Goal: Transaction & Acquisition: Subscribe to service/newsletter

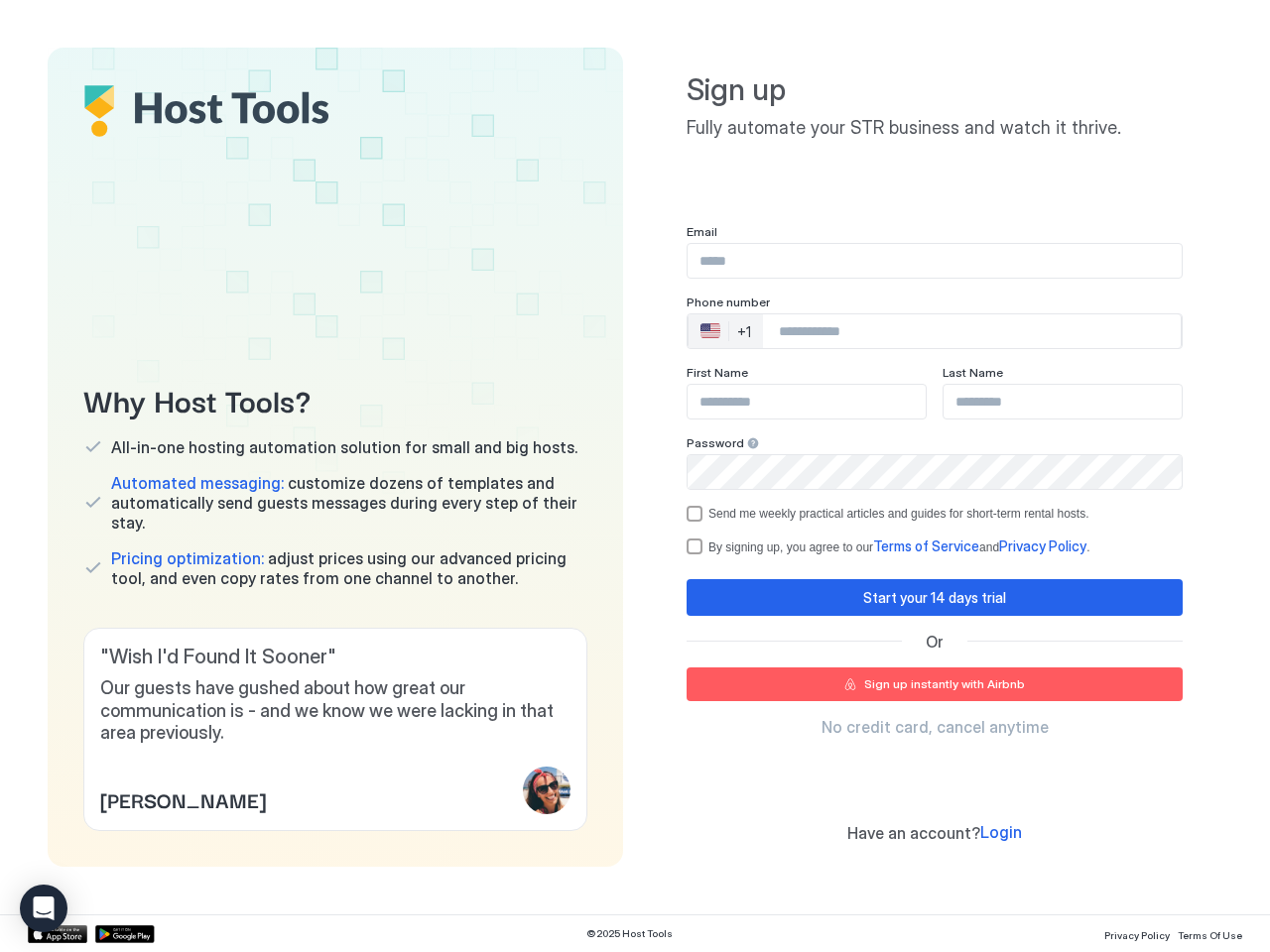
click at [635, 476] on div "Why Host Tools? All-in-one hosting automation solution for small and big hosts.…" at bounding box center [635, 457] width 1174 height 819
click at [335, 728] on span "Our guests have gushed about how great our communication is - and we know we we…" at bounding box center [334, 712] width 470 height 68
click at [725, 331] on div "🇺🇸 +1" at bounding box center [726, 331] width 75 height 34
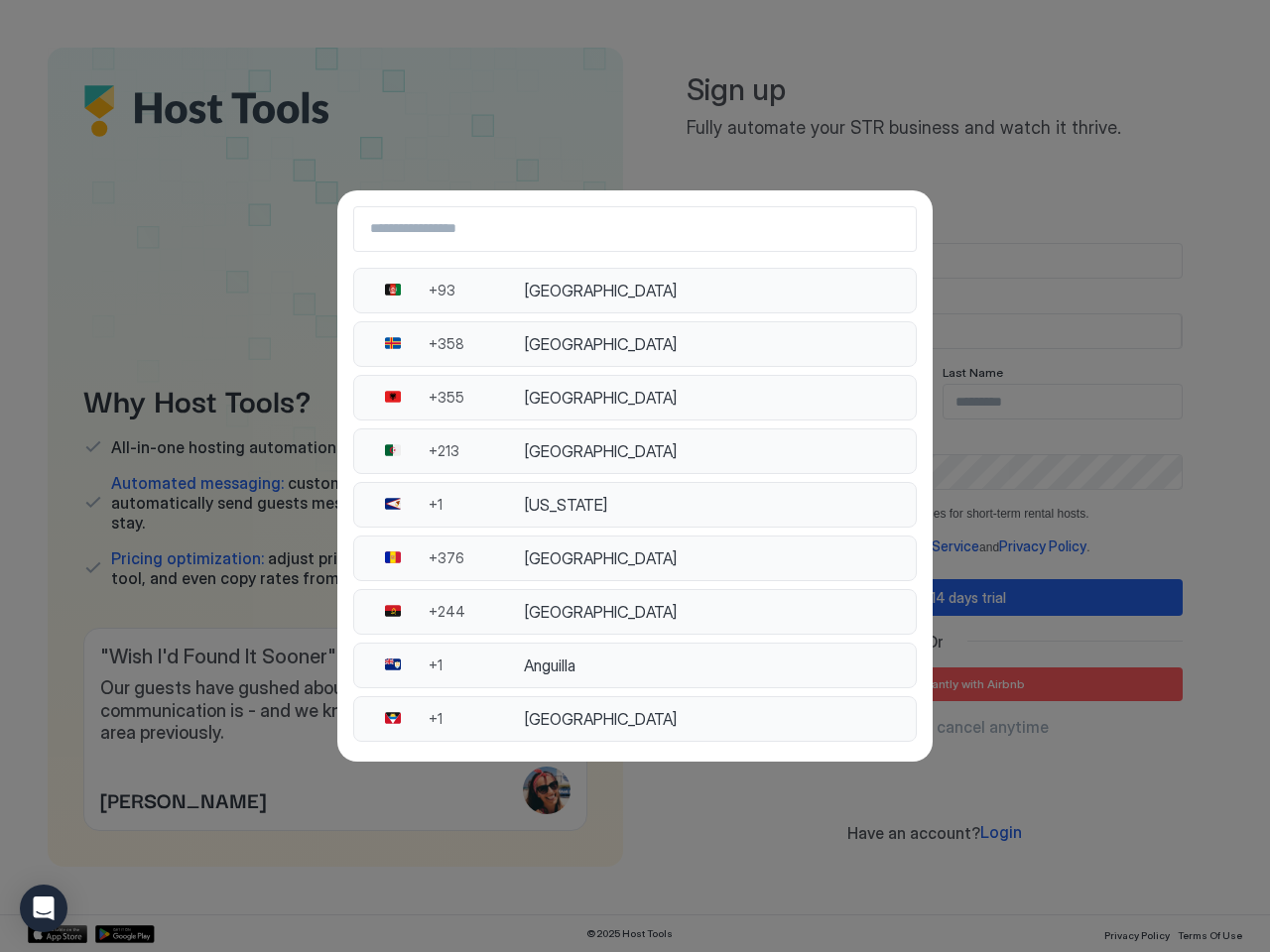
click at [747, 443] on div "[GEOGRAPHIC_DATA]" at bounding box center [714, 451] width 380 height 20
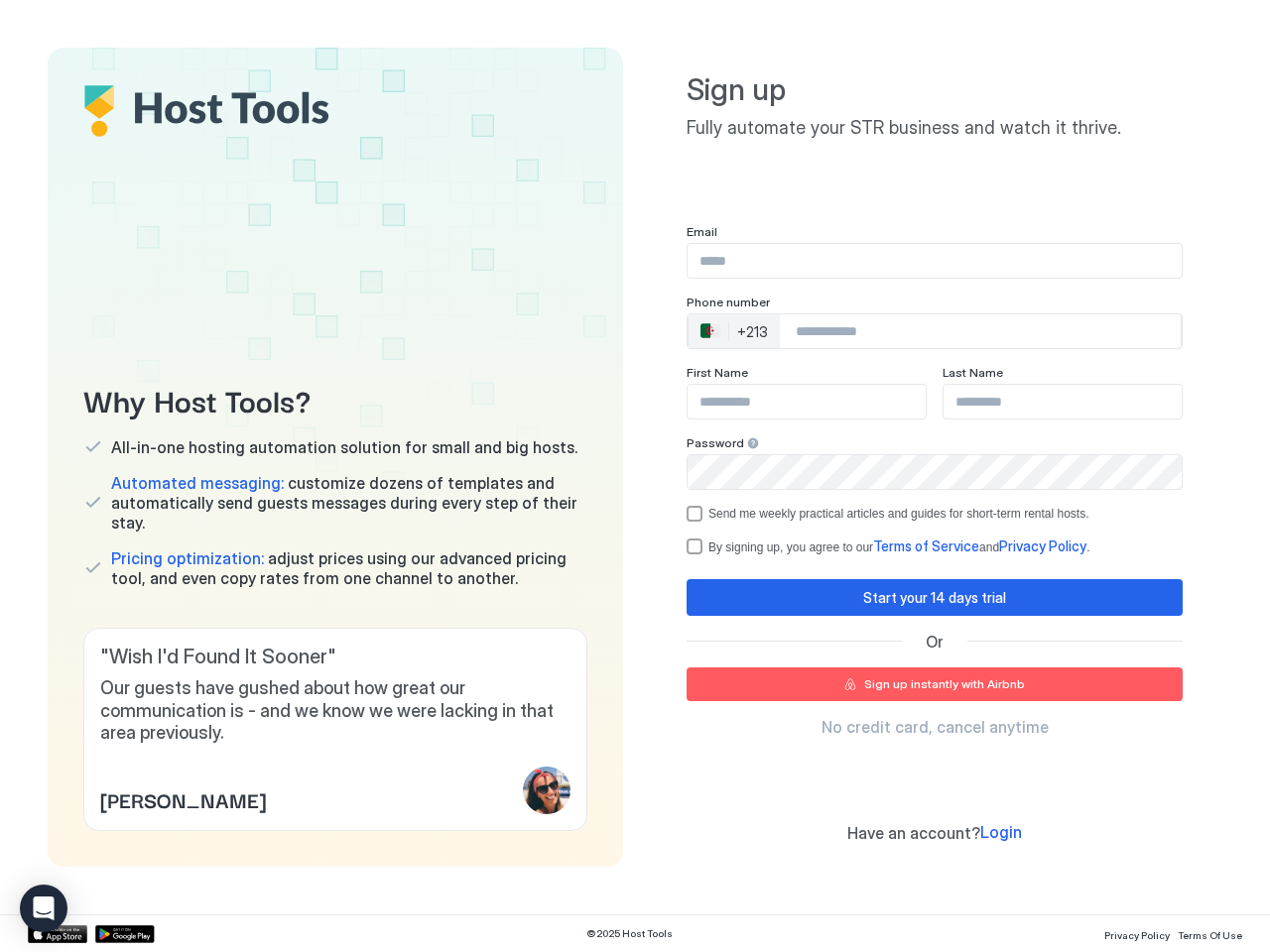
click at [935, 514] on div "Send me weekly practical articles and guides for short-term rental hosts." at bounding box center [899, 514] width 381 height 14
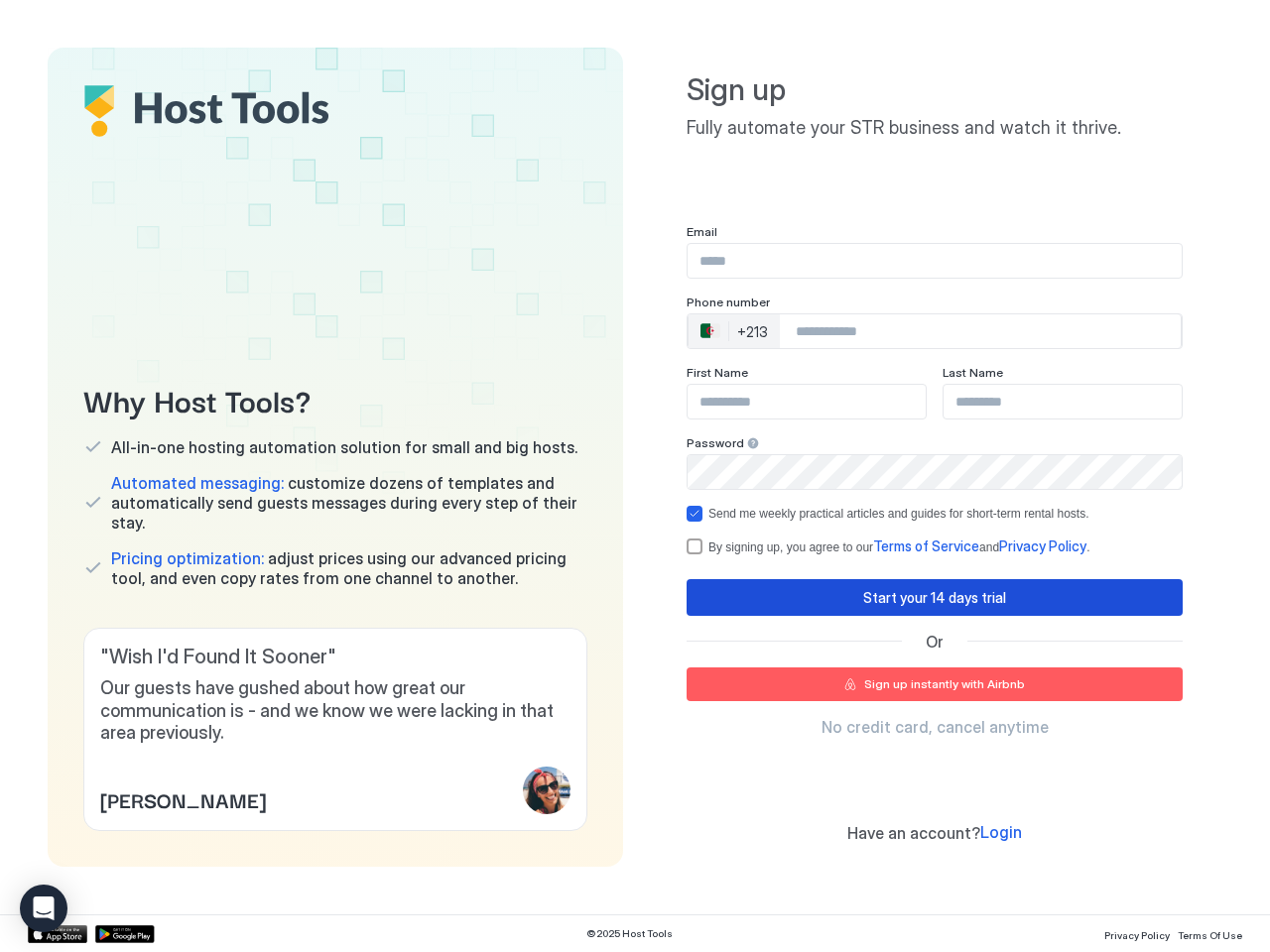
click at [935, 597] on div "Start your 14 days trial" at bounding box center [934, 597] width 143 height 21
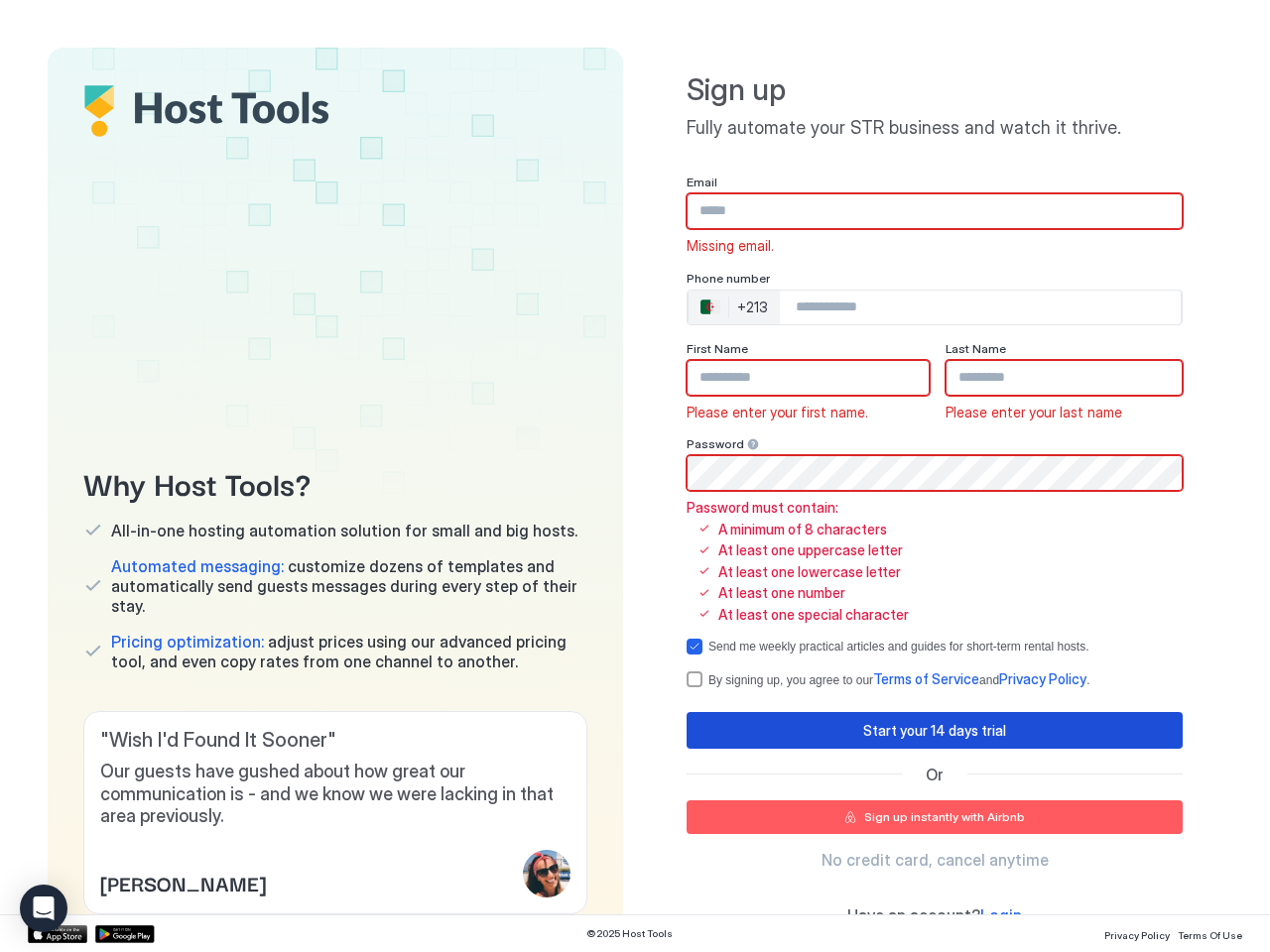
click at [935, 685] on span "Terms of Service" at bounding box center [926, 679] width 106 height 17
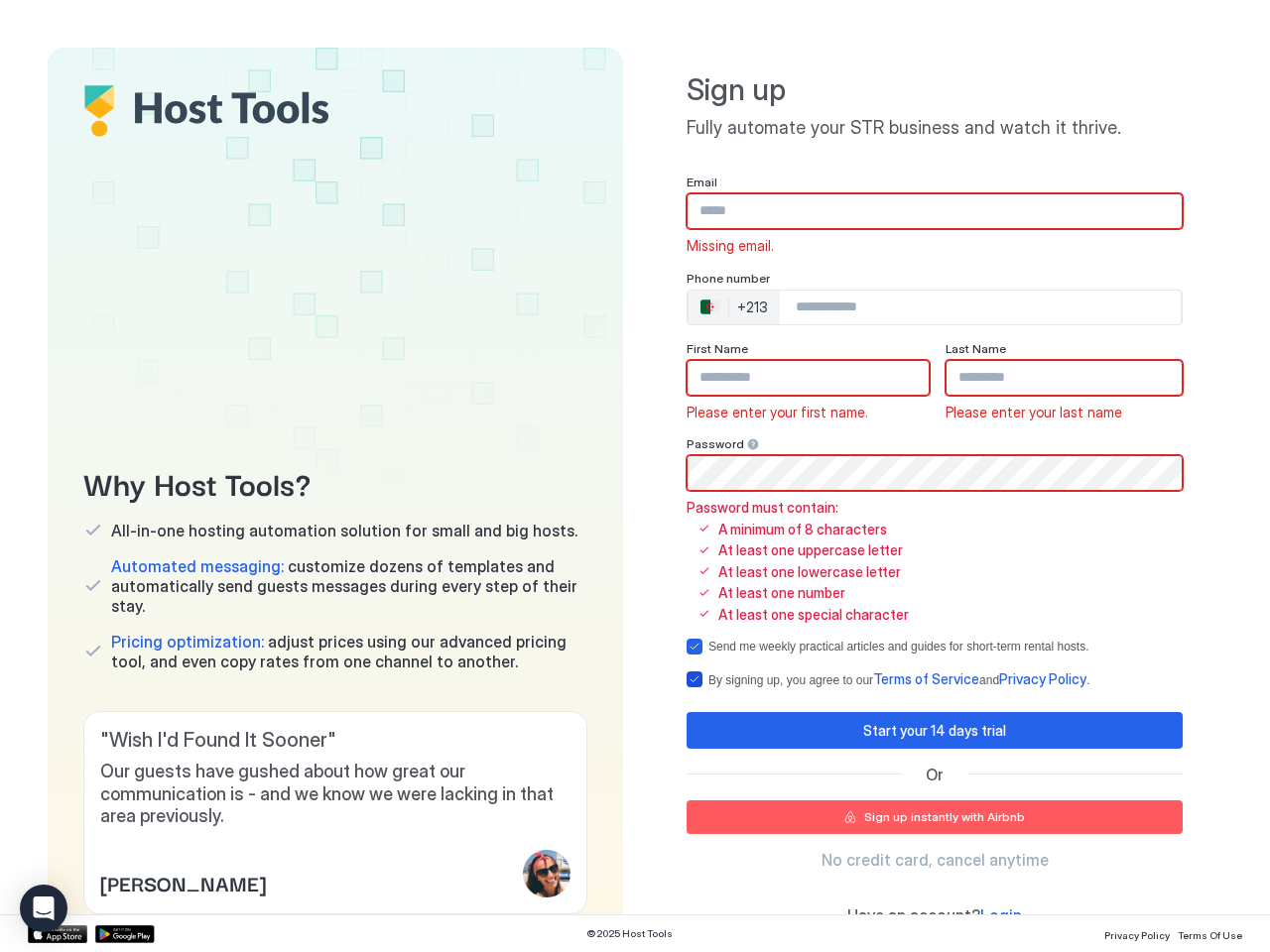
click at [44, 908] on icon "Open Intercom Messenger" at bounding box center [44, 908] width 21 height 24
